Goal: Information Seeking & Learning: Understand process/instructions

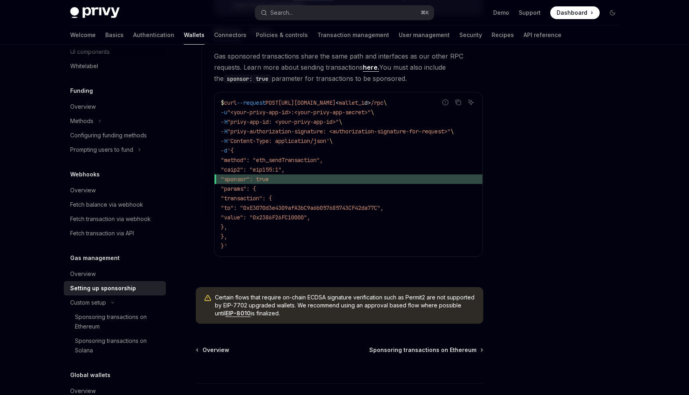
scroll to position [529, 0]
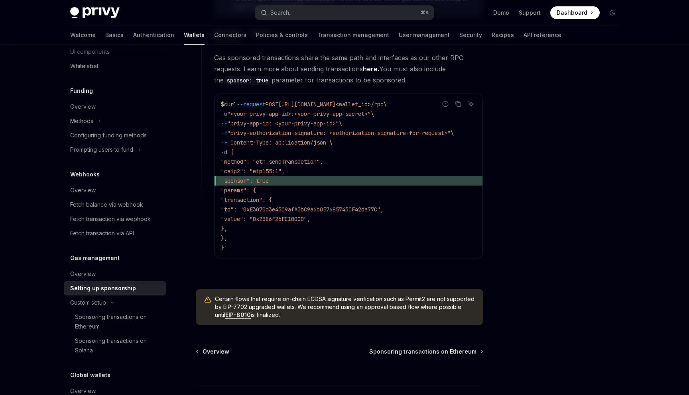
click at [256, 170] on span ""caip2": "eip155:1"," at bounding box center [253, 171] width 64 height 7
click at [254, 171] on span ""caip2": "eip155:1"," at bounding box center [253, 171] width 64 height 7
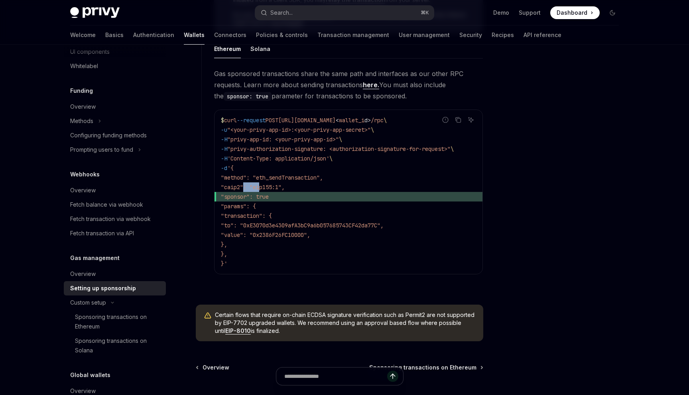
scroll to position [513, 0]
drag, startPoint x: 276, startPoint y: 188, endPoint x: 301, endPoint y: 185, distance: 24.8
click at [285, 185] on span ""caip2": "eip155:1"," at bounding box center [253, 188] width 64 height 7
click at [260, 200] on span ""sponsor": true" at bounding box center [245, 197] width 48 height 7
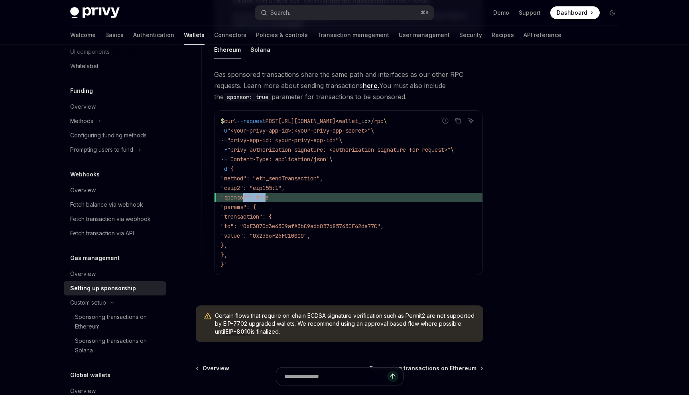
click at [260, 200] on span ""sponsor": true" at bounding box center [245, 197] width 48 height 7
drag, startPoint x: 251, startPoint y: 192, endPoint x: 272, endPoint y: 192, distance: 21.1
click at [272, 192] on code "$ curl --request POST [URL][DOMAIN_NAME] < wallet_i d > /rpc \ -u "<your-privy-…" at bounding box center [348, 192] width 255 height 153
click at [358, 187] on code "$ curl --request POST [URL][DOMAIN_NAME] < wallet_i d > /rpc \ -u "<your-privy-…" at bounding box center [348, 192] width 255 height 153
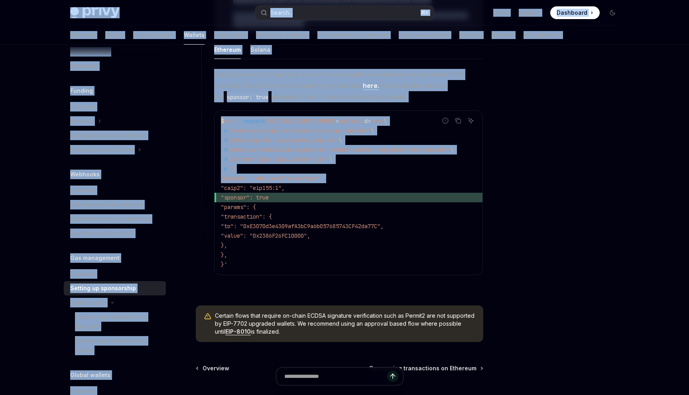
drag, startPoint x: 222, startPoint y: 185, endPoint x: 16, endPoint y: 28, distance: 258.9
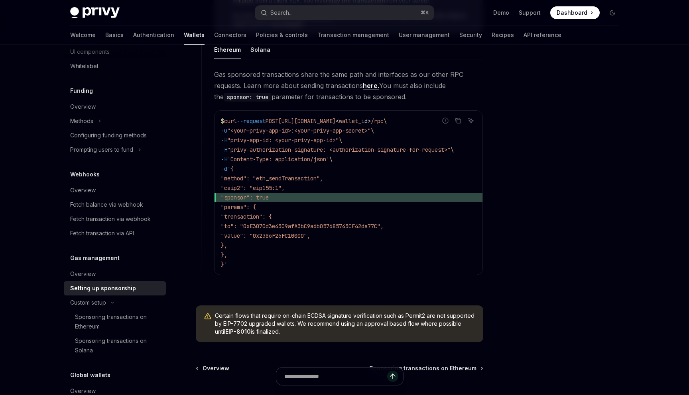
click at [201, 128] on div at bounding box center [201, 137] width 0 height 319
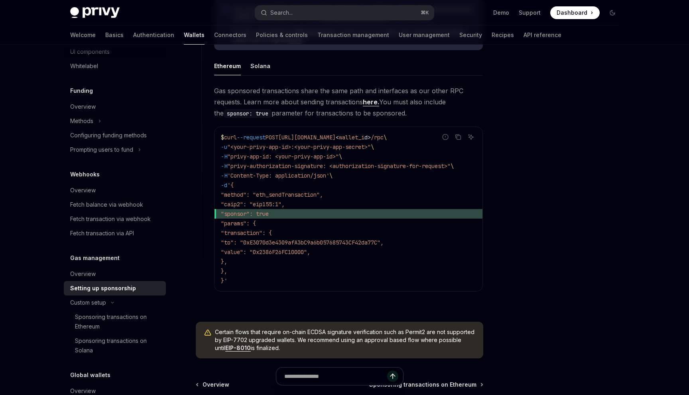
scroll to position [0, 0]
drag, startPoint x: 242, startPoint y: 168, endPoint x: 339, endPoint y: 164, distance: 96.9
click at [339, 165] on span ""privy-authorization-signature: <authorization-signature-for-request>"" at bounding box center [338, 166] width 223 height 7
click at [339, 164] on span ""privy-authorization-signature: <authorization-signature-for-request>"" at bounding box center [338, 166] width 223 height 7
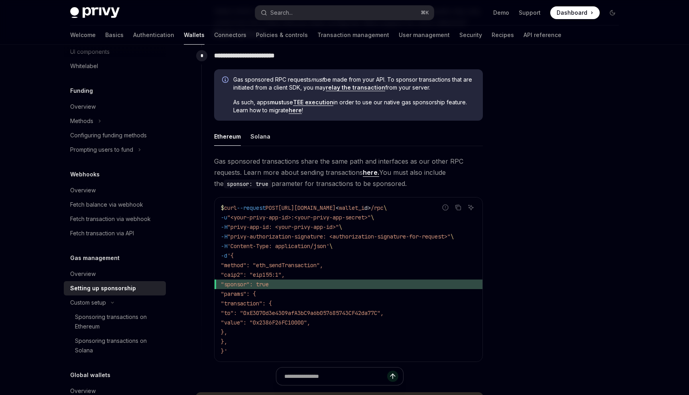
scroll to position [428, 0]
